Goal: Communication & Community: Answer question/provide support

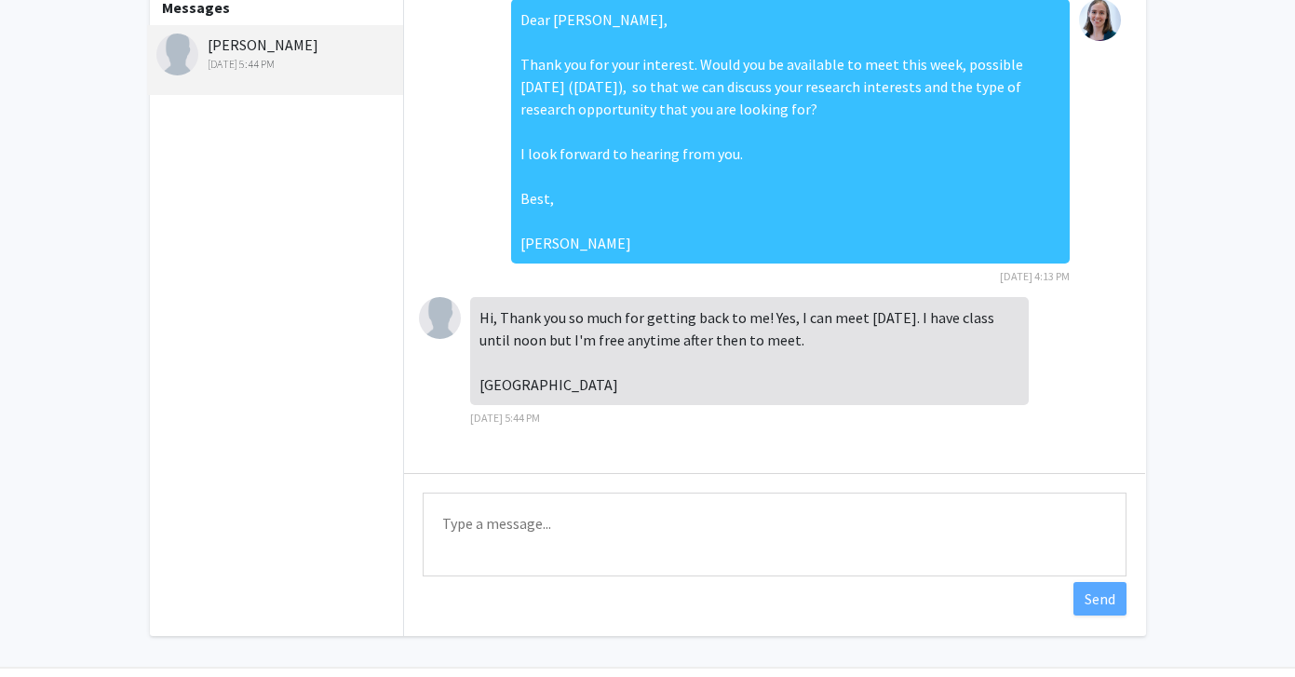
scroll to position [172, 0]
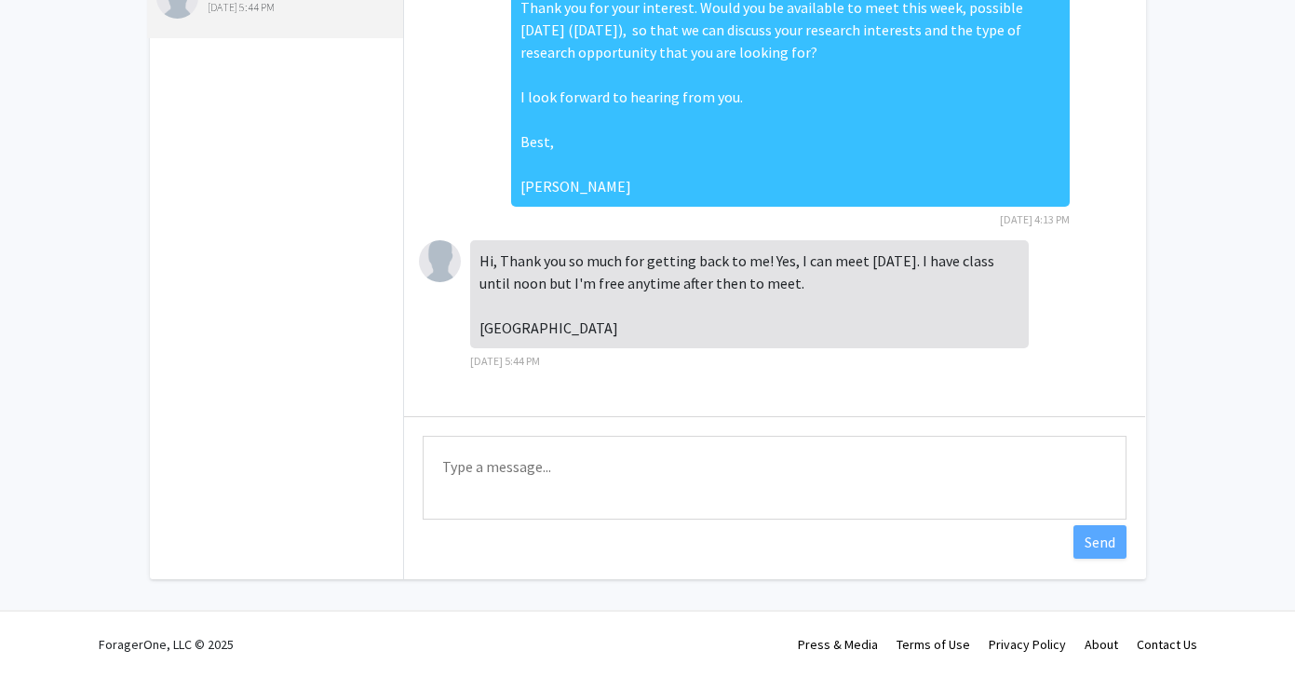
click at [486, 466] on textarea "Type a message" at bounding box center [775, 478] width 704 height 84
type textarea "G"
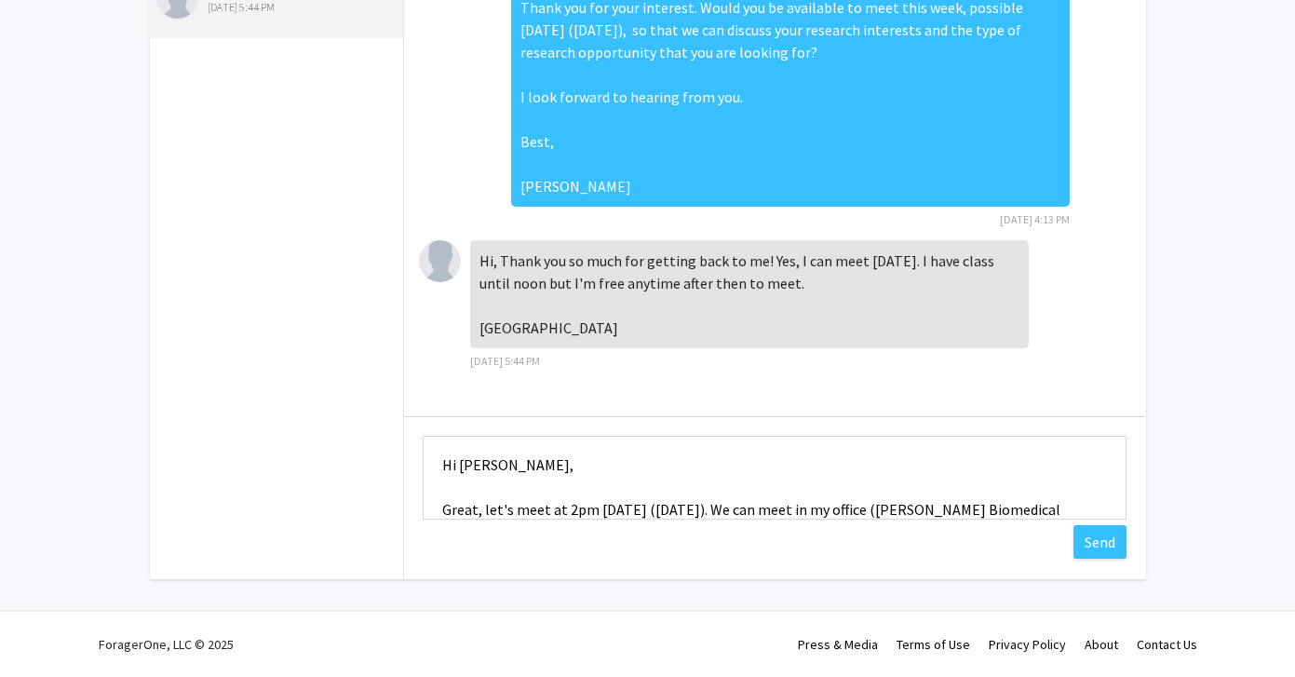
scroll to position [24, 0]
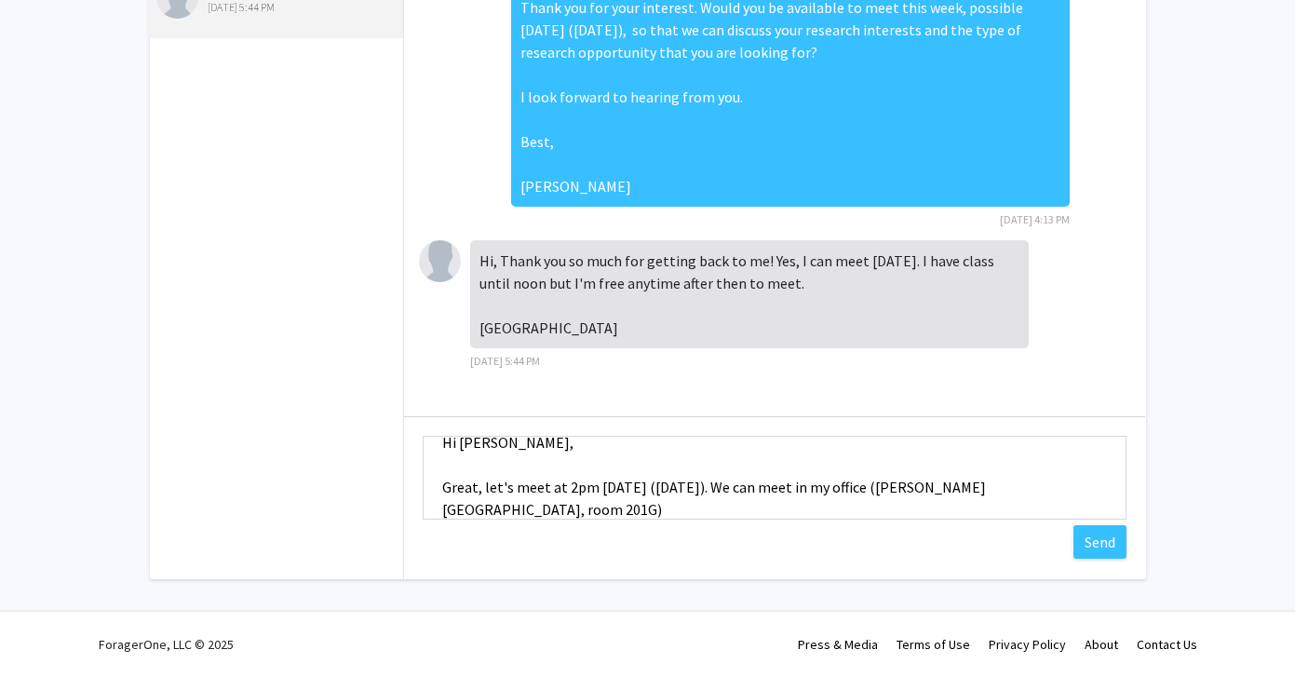
click at [659, 514] on textarea "Hi [PERSON_NAME], Great, let's meet at 2pm [DATE] ([DATE]). We can meet in my o…" at bounding box center [775, 478] width 704 height 84
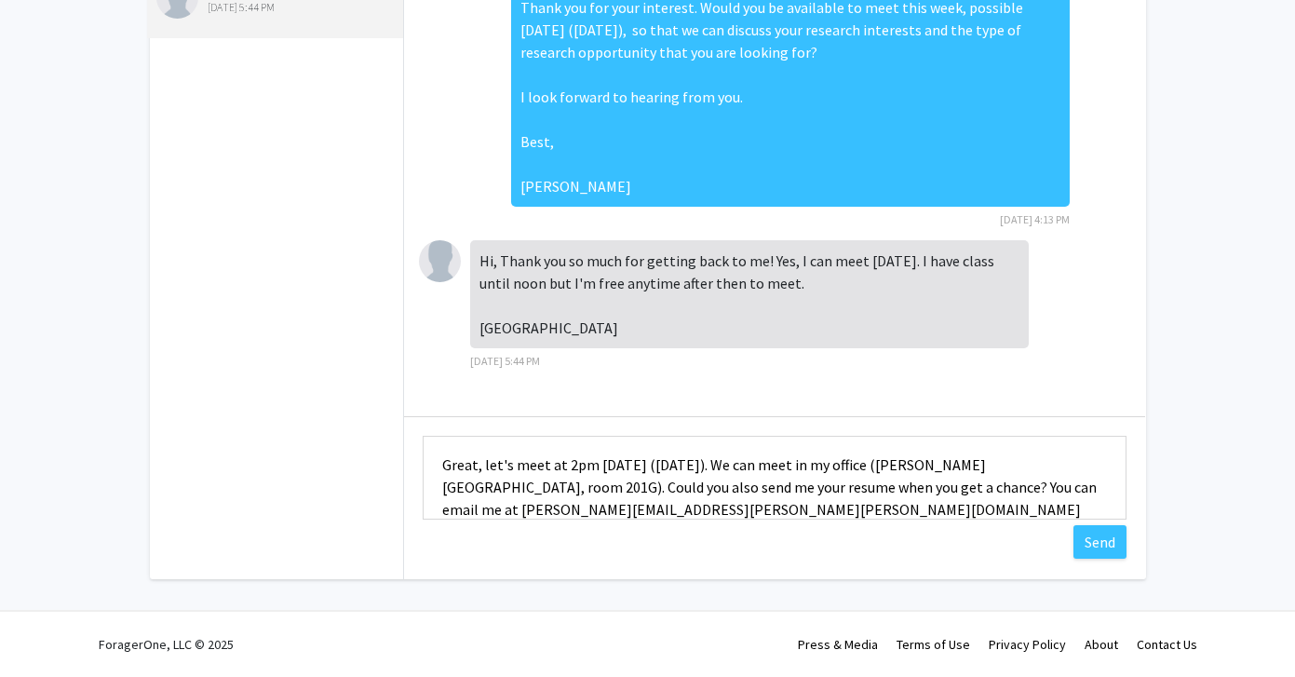
click at [1050, 489] on textarea "Hi [PERSON_NAME], Great, let's meet at 2pm [DATE] ([DATE]). We can meet in my o…" at bounding box center [775, 478] width 704 height 84
click at [750, 510] on textarea "Hi [PERSON_NAME], Great, let's meet at 2pm [DATE] ([DATE]). We can meet in my o…" at bounding box center [775, 478] width 704 height 84
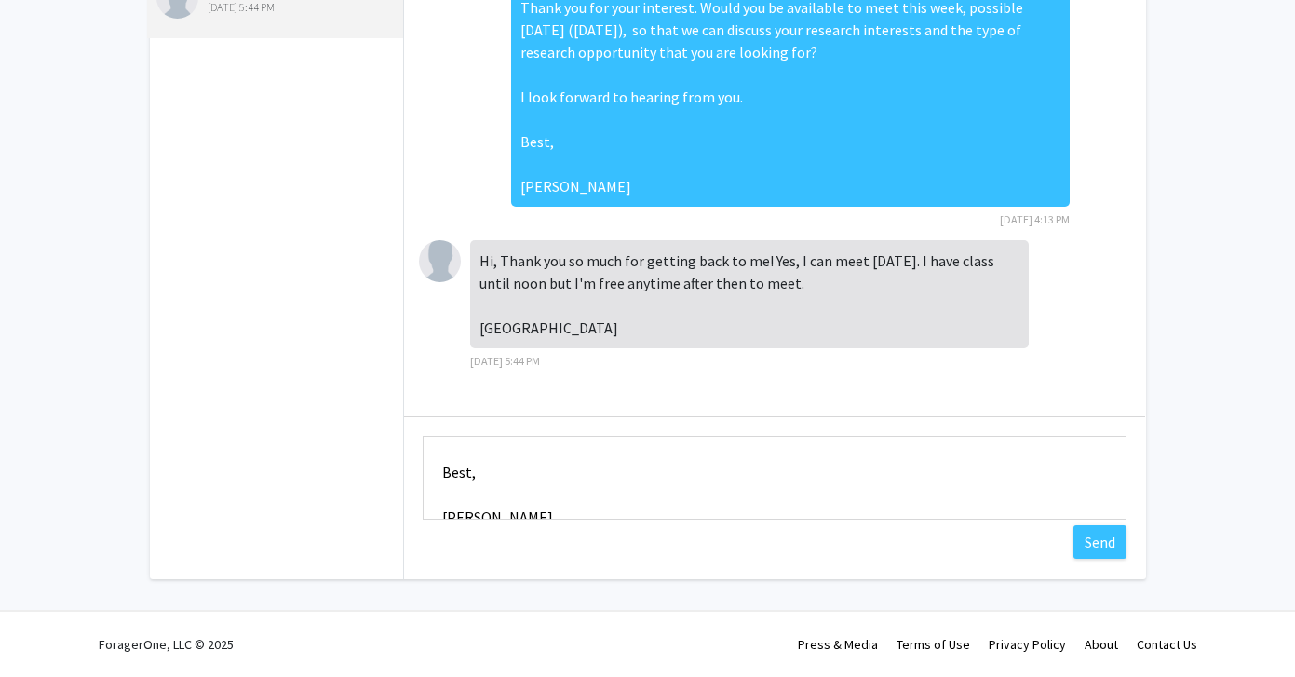
scroll to position [201, 0]
type textarea "Hi [PERSON_NAME], Great, let's meet at 2pm [DATE] ([DATE]). We can meet in my o…"
click at [1108, 547] on button "Send" at bounding box center [1100, 542] width 53 height 34
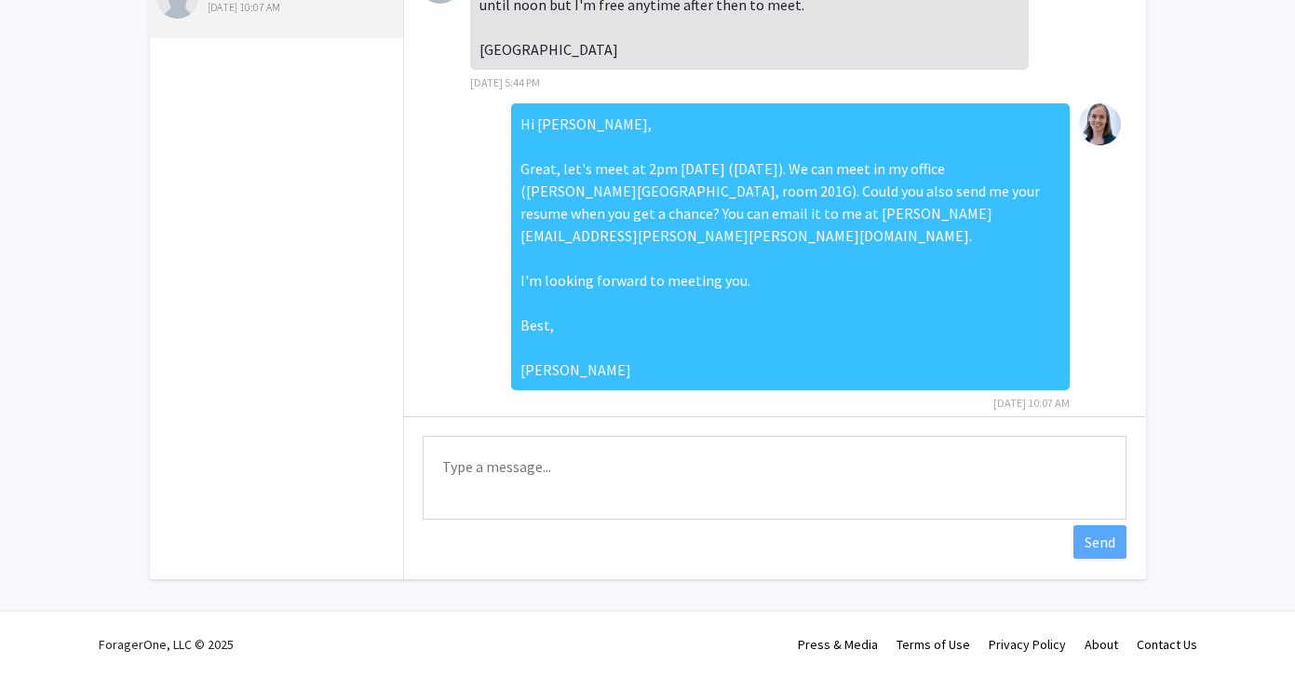
click at [1197, 320] on fg-messaging "Messages [PERSON_NAME] [DATE] 10:07 AM Dear [PERSON_NAME], Thank you for your i…" at bounding box center [647, 258] width 1295 height 726
